Goal: Information Seeking & Learning: Learn about a topic

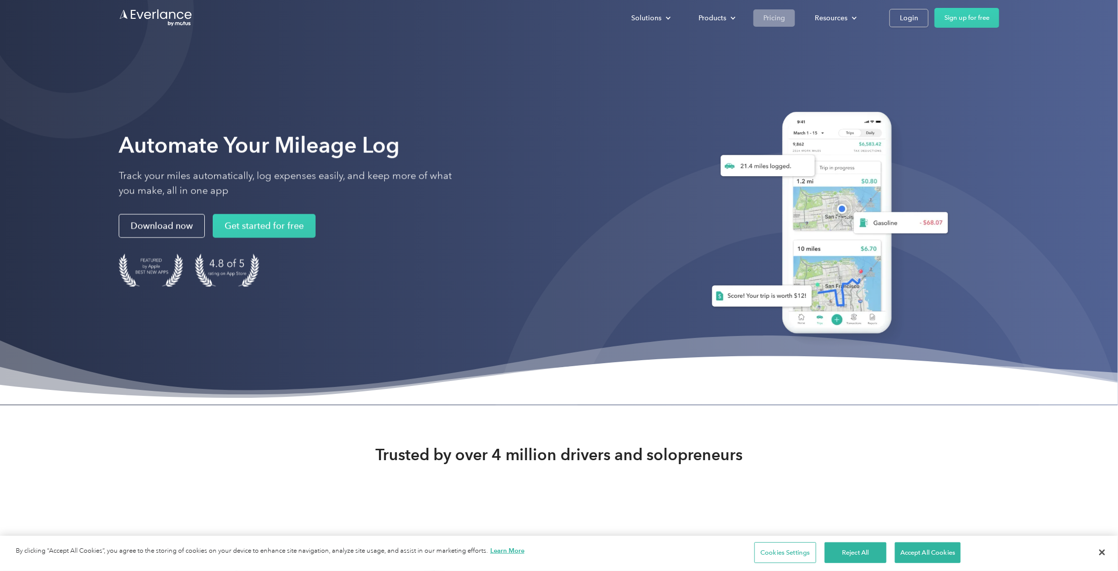
click at [773, 18] on div "Pricing" at bounding box center [775, 18] width 22 height 12
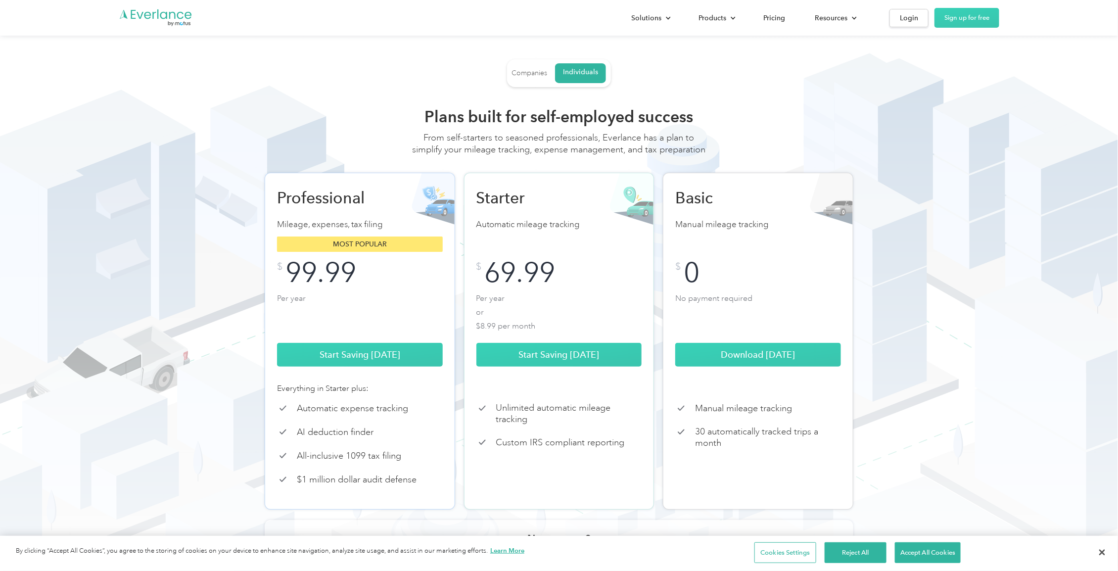
click at [522, 77] on div "Companies" at bounding box center [530, 73] width 36 height 9
